Goal: Task Accomplishment & Management: Manage account settings

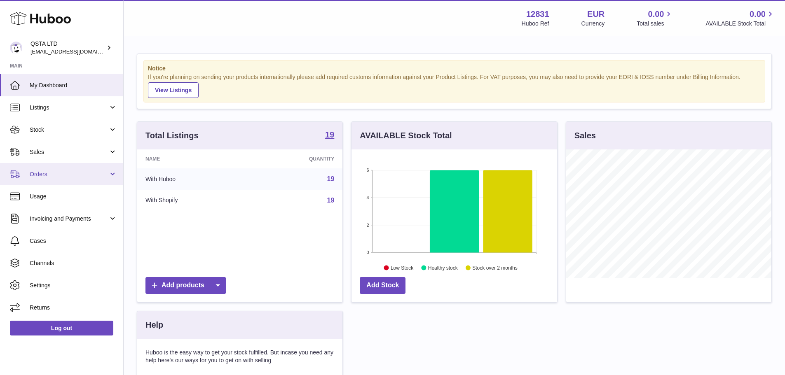
scroll to position [129, 206]
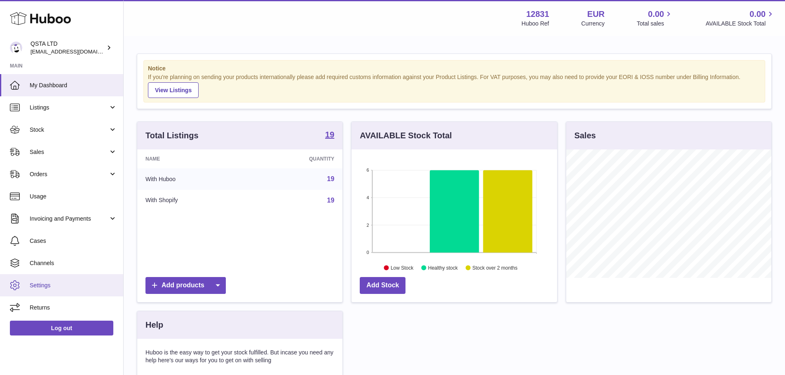
click at [46, 285] on span "Settings" at bounding box center [73, 286] width 87 height 8
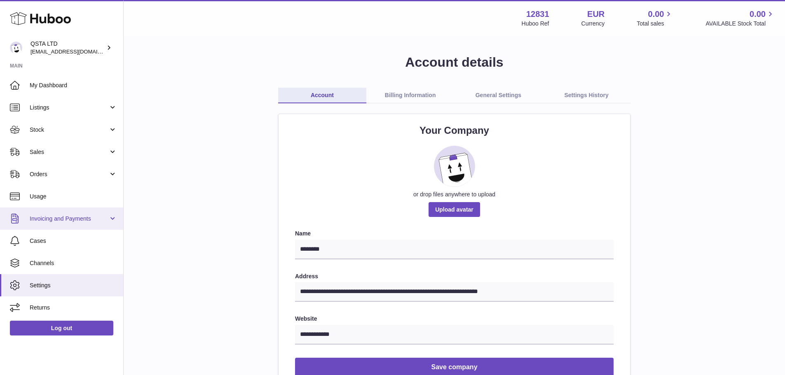
click at [106, 223] on link "Invoicing and Payments" at bounding box center [61, 219] width 123 height 22
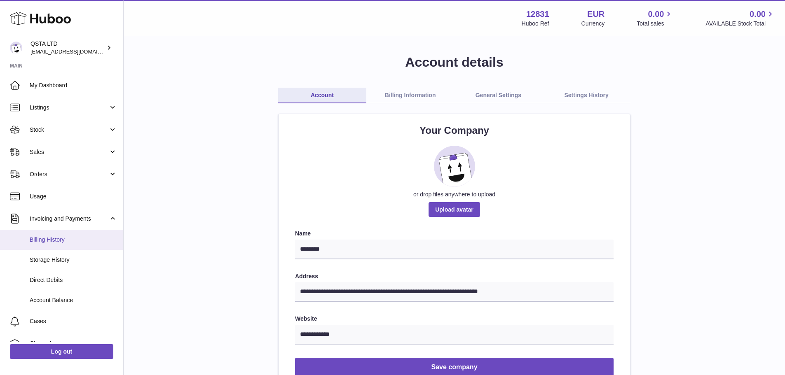
click at [98, 234] on link "Billing History" at bounding box center [61, 240] width 123 height 20
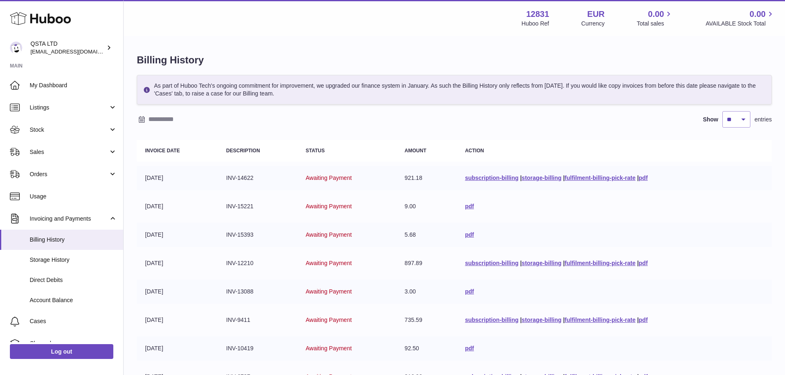
click at [439, 44] on div "Billing History As part of Huboo Tech's ongoing commitment for improvement, we …" at bounding box center [454, 262] width 661 height 450
click at [319, 248] on table "Invoice Date Description Status Amount Action 01-09-2025 INV-14622 Awaiting Pay…" at bounding box center [454, 293] width 635 height 314
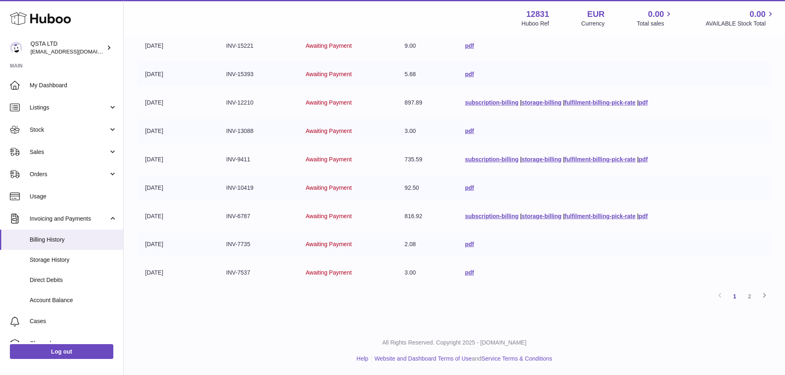
click at [325, 248] on td "Awaiting Payment" at bounding box center [346, 244] width 99 height 24
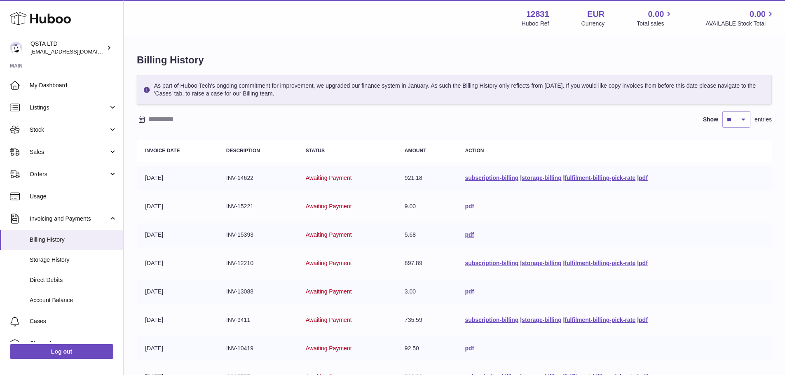
click at [237, 178] on td "INV-14622" at bounding box center [258, 178] width 80 height 24
copy tr "INV-14622"
click at [148, 122] on div at bounding box center [143, 120] width 12 height 10
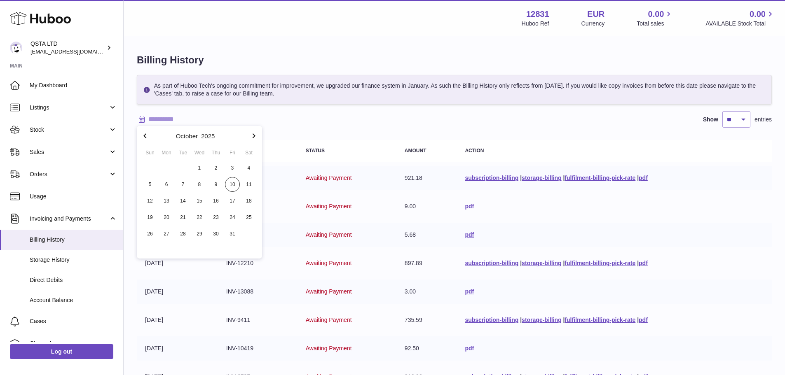
click at [363, 70] on div "Billing History As part of Huboo Tech's ongoing commitment for improvement, we …" at bounding box center [454, 262] width 661 height 450
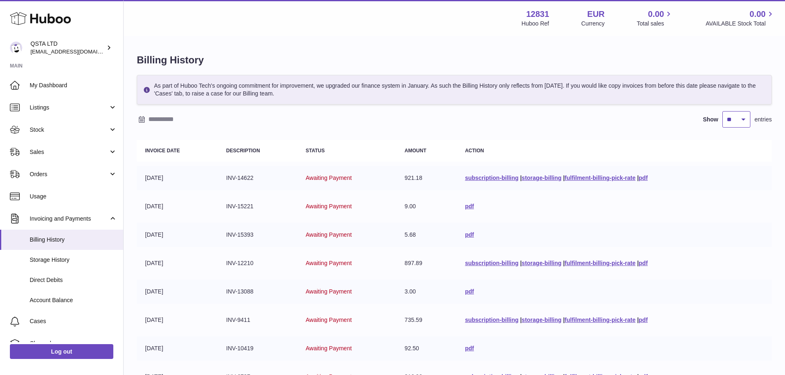
click at [747, 119] on select "** ** ** ***" at bounding box center [736, 119] width 28 height 16
select select "***"
click at [722, 111] on select "** ** ** ***" at bounding box center [736, 119] width 28 height 16
click at [407, 69] on div "Billing History As part of Huboo Tech's ongoing commitment for improvement, we …" at bounding box center [454, 379] width 661 height 685
click at [145, 116] on div at bounding box center [142, 120] width 10 height 10
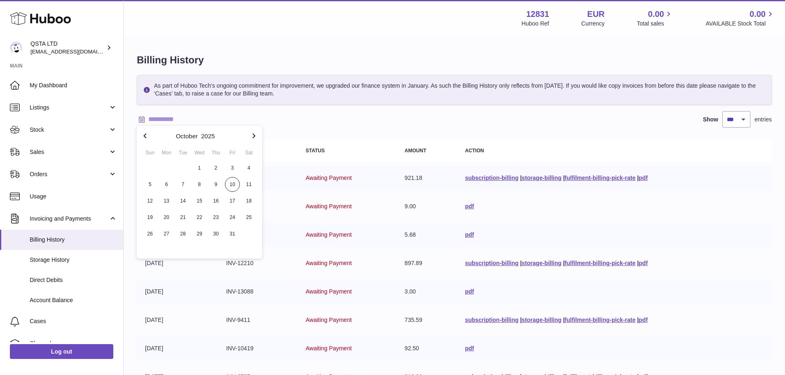
click at [146, 133] on icon "button" at bounding box center [145, 136] width 10 height 10
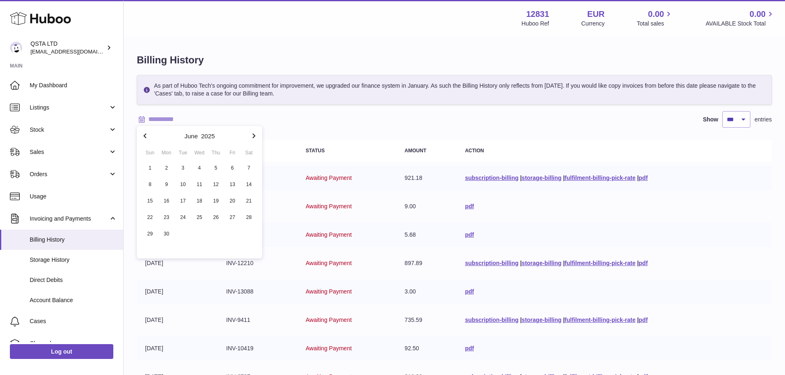
click at [146, 133] on icon "button" at bounding box center [145, 136] width 10 height 10
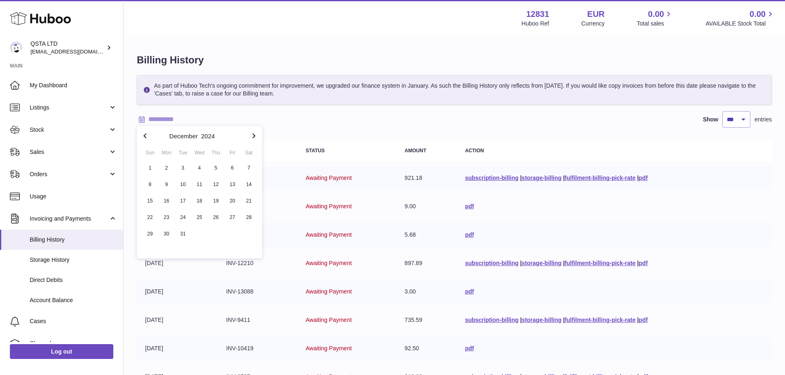
click at [184, 119] on input "text" at bounding box center [212, 119] width 129 height 13
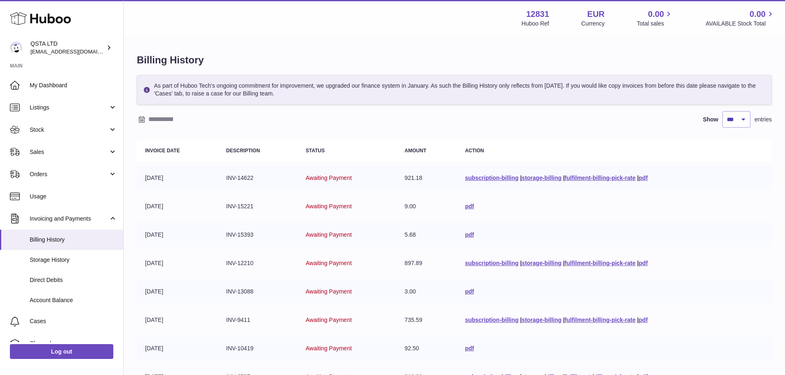
click at [174, 122] on input "text" at bounding box center [212, 119] width 129 height 13
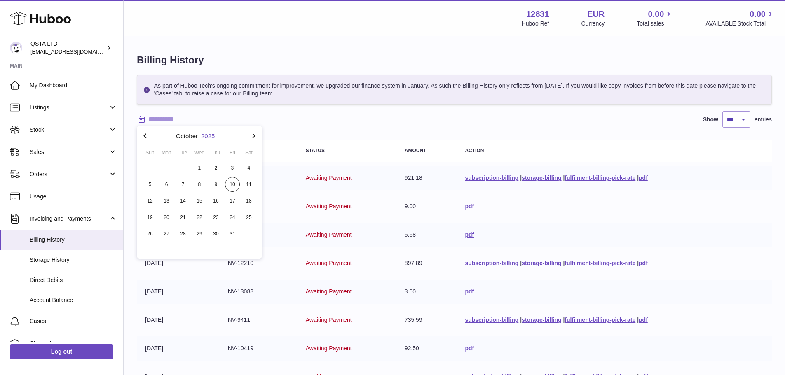
click at [204, 137] on button "2025" at bounding box center [208, 136] width 14 height 6
click at [218, 134] on li "2024" at bounding box center [199, 132] width 115 height 16
click at [236, 158] on button "Mar" at bounding box center [241, 160] width 35 height 20
click at [234, 167] on span "1" at bounding box center [232, 168] width 15 height 15
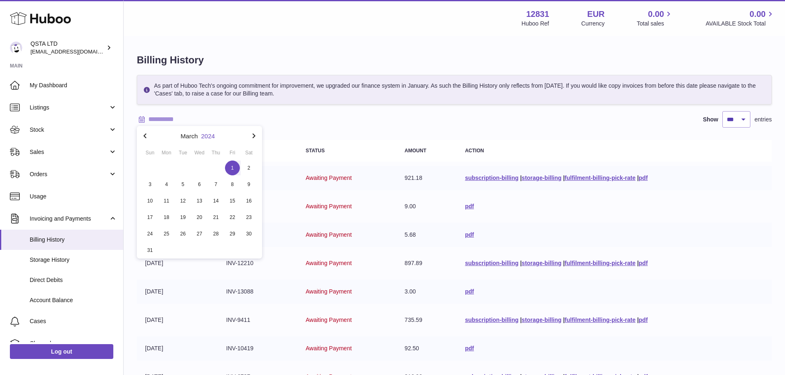
click at [212, 136] on button "2024" at bounding box center [208, 136] width 14 height 6
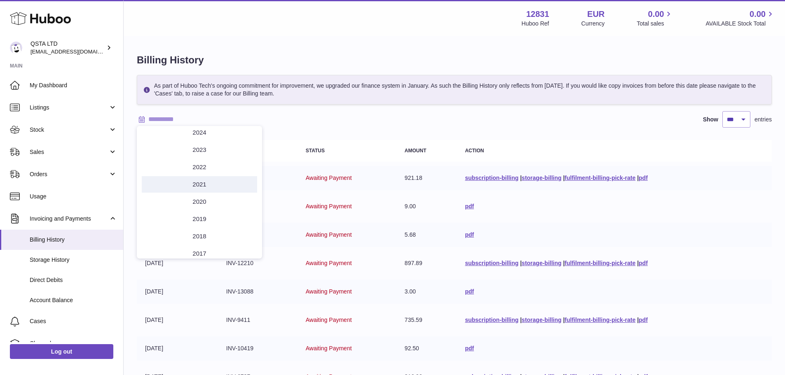
scroll to position [154, 0]
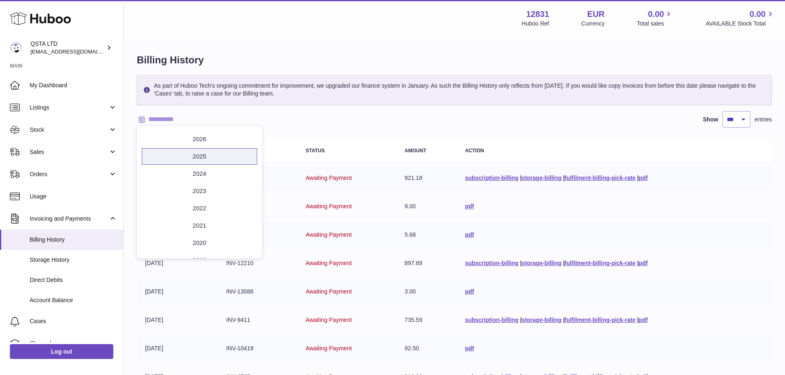
click at [217, 160] on li "2025" at bounding box center [199, 156] width 115 height 16
click at [241, 164] on button "Mar" at bounding box center [241, 160] width 35 height 20
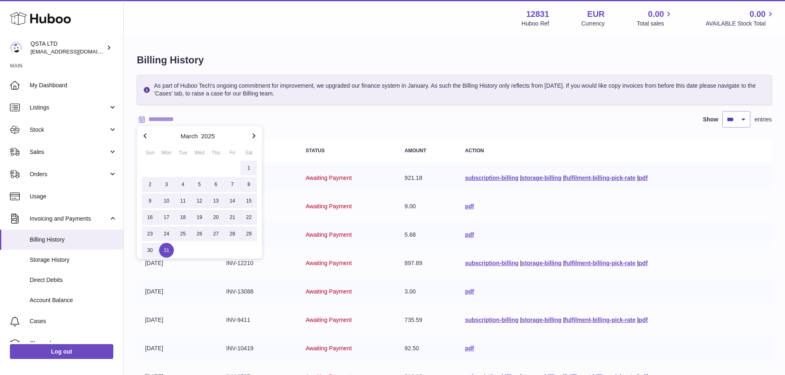
click at [171, 249] on span "31" at bounding box center [166, 250] width 15 height 15
type input "**********"
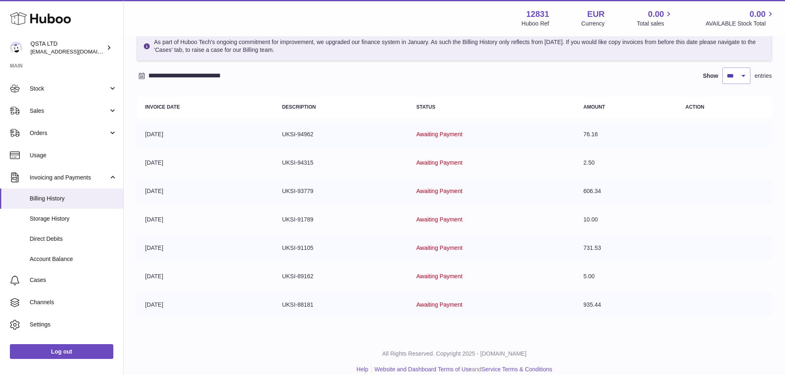
scroll to position [13, 0]
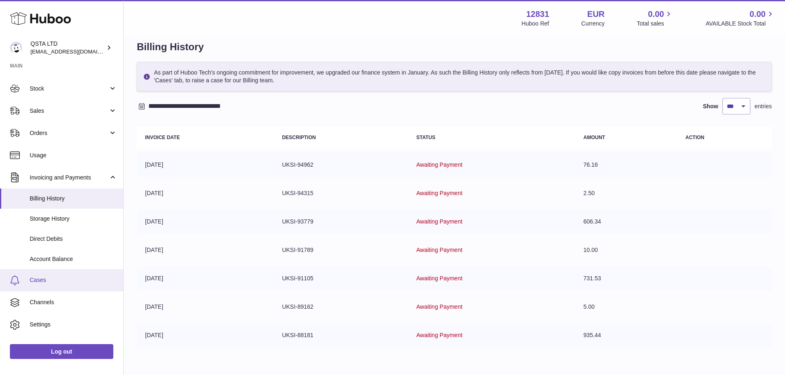
click at [70, 285] on link "Cases" at bounding box center [61, 280] width 123 height 22
